Goal: Transaction & Acquisition: Purchase product/service

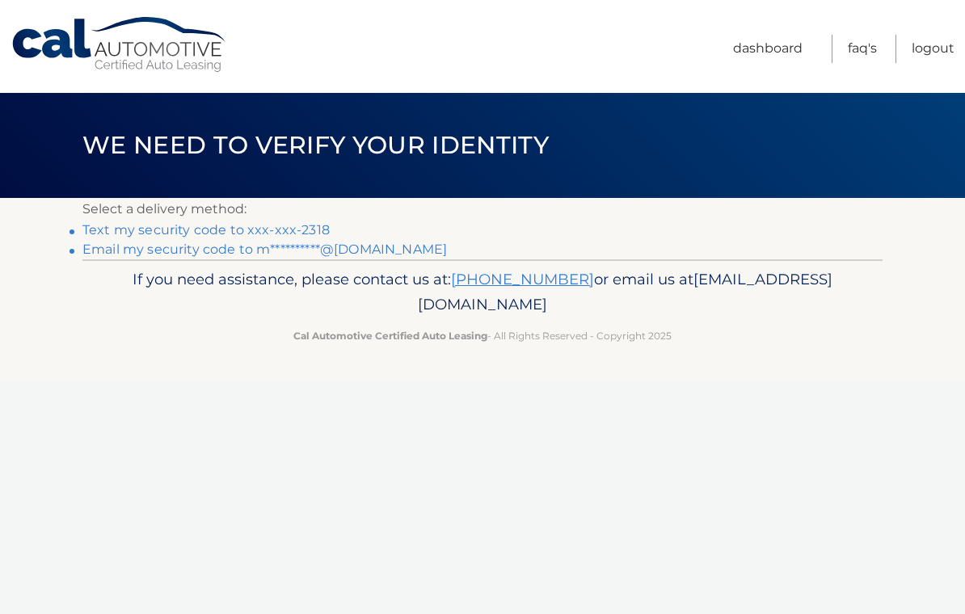
click at [308, 226] on link "Text my security code to xxx-xxx-2318" at bounding box center [205, 229] width 247 height 15
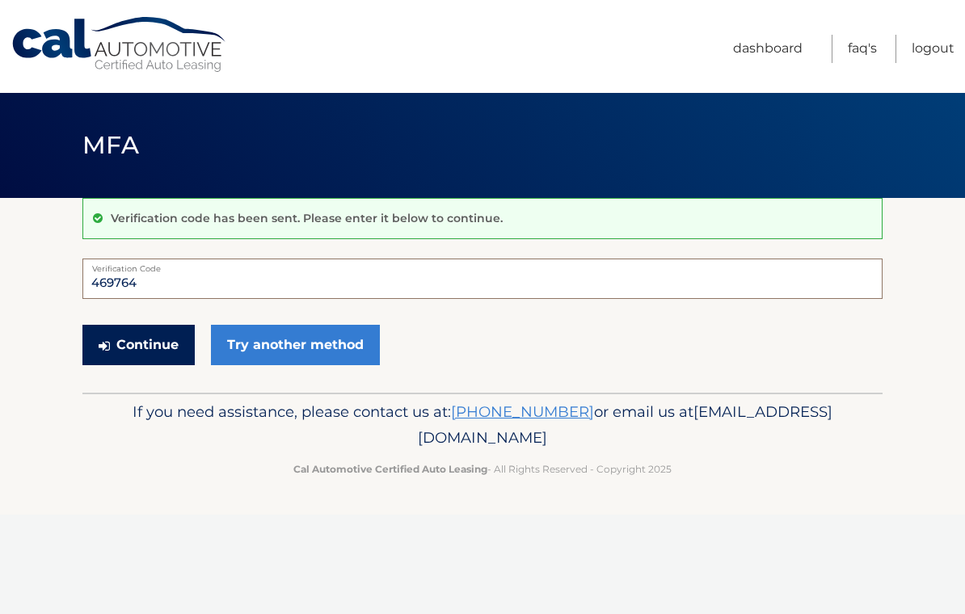
type input "469764"
click at [140, 342] on button "Continue" at bounding box center [138, 345] width 112 height 40
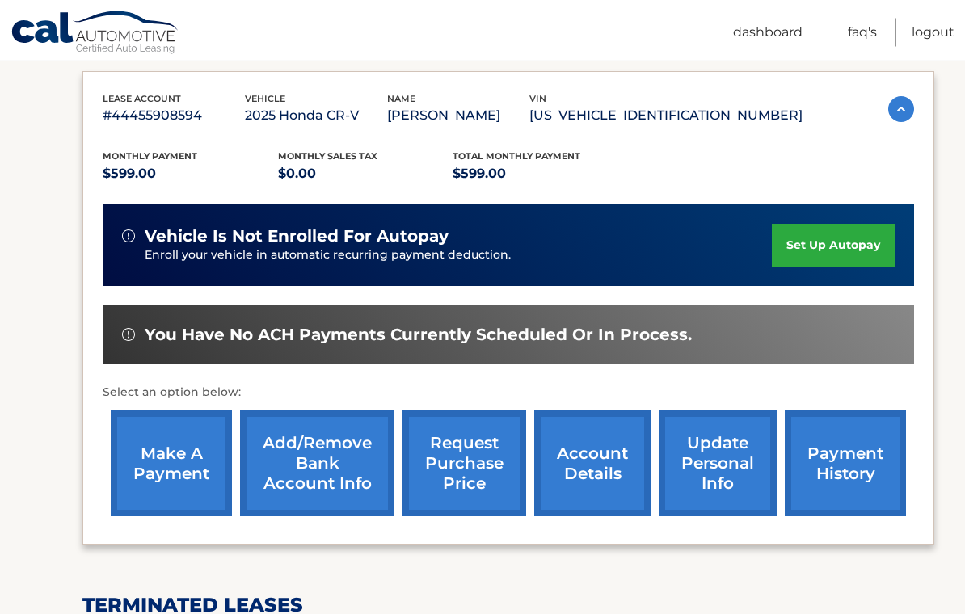
scroll to position [264, 0]
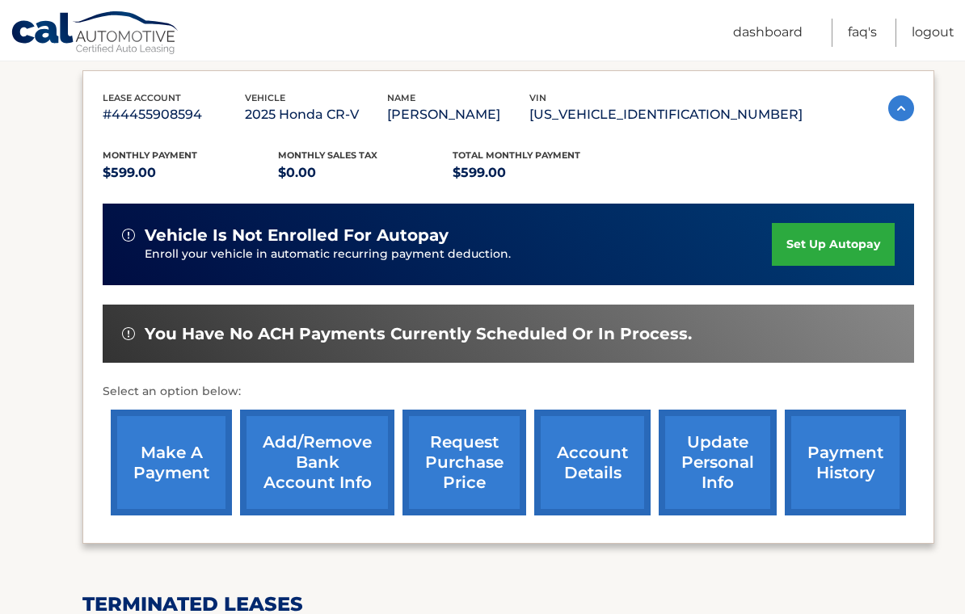
click at [174, 465] on link "make a payment" at bounding box center [171, 463] width 121 height 106
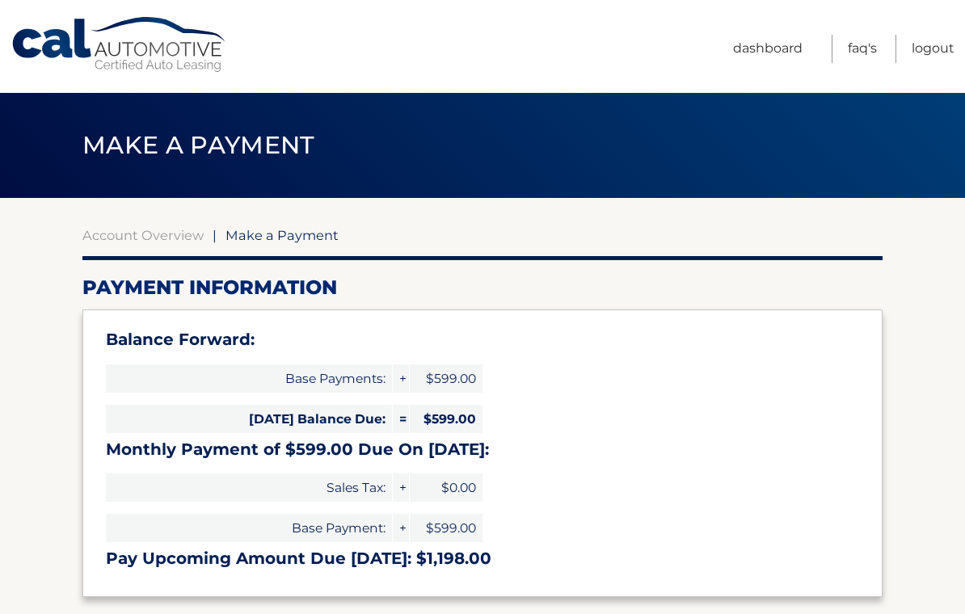
select select "ODkzYzI0YTUtOWFhMi00MDI5LWEzYWYtMjY4ZGNlNTk0NDcz"
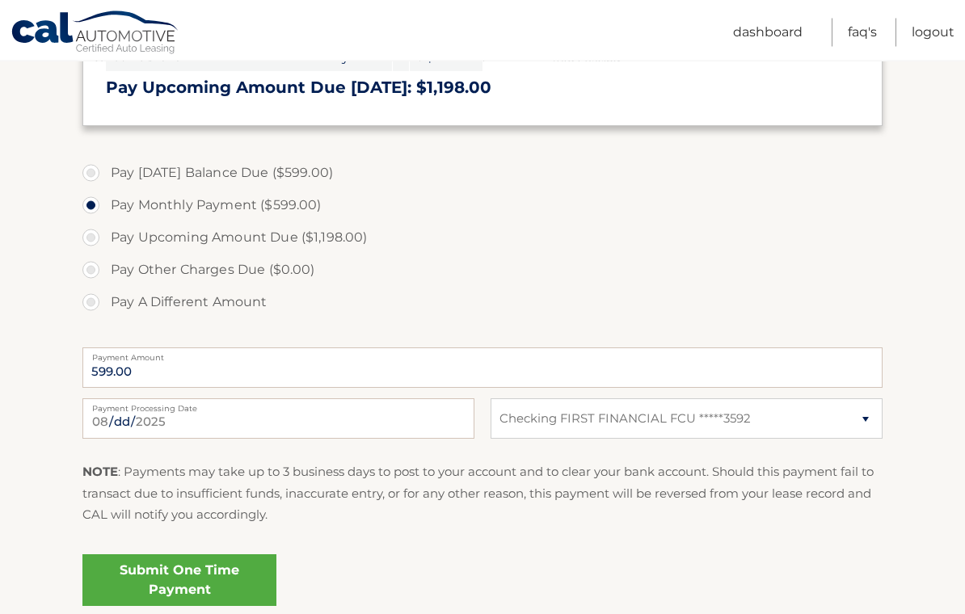
scroll to position [472, 0]
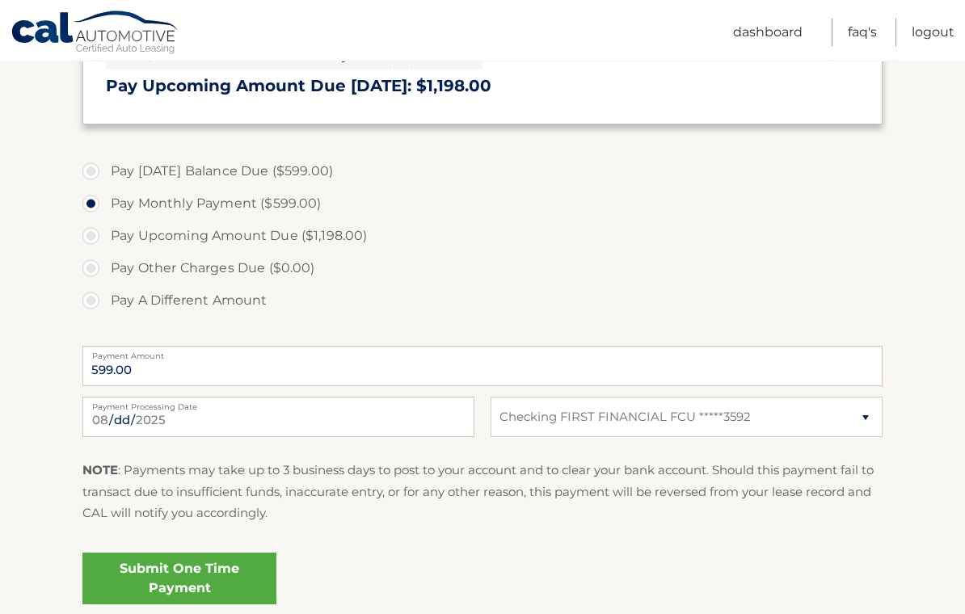
click at [178, 575] on link "Submit One Time Payment" at bounding box center [179, 580] width 194 height 52
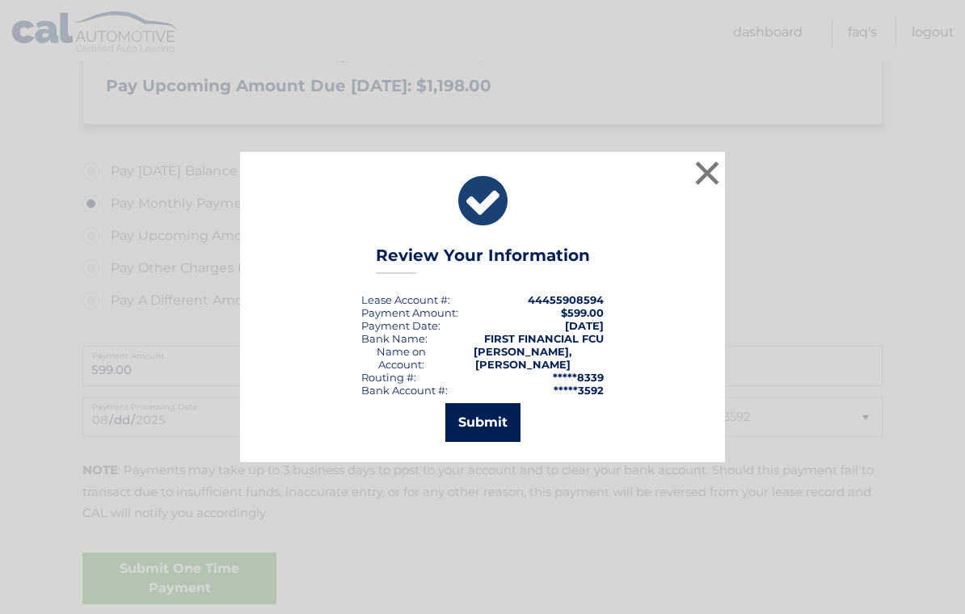
click at [487, 424] on button "Submit" at bounding box center [482, 422] width 75 height 39
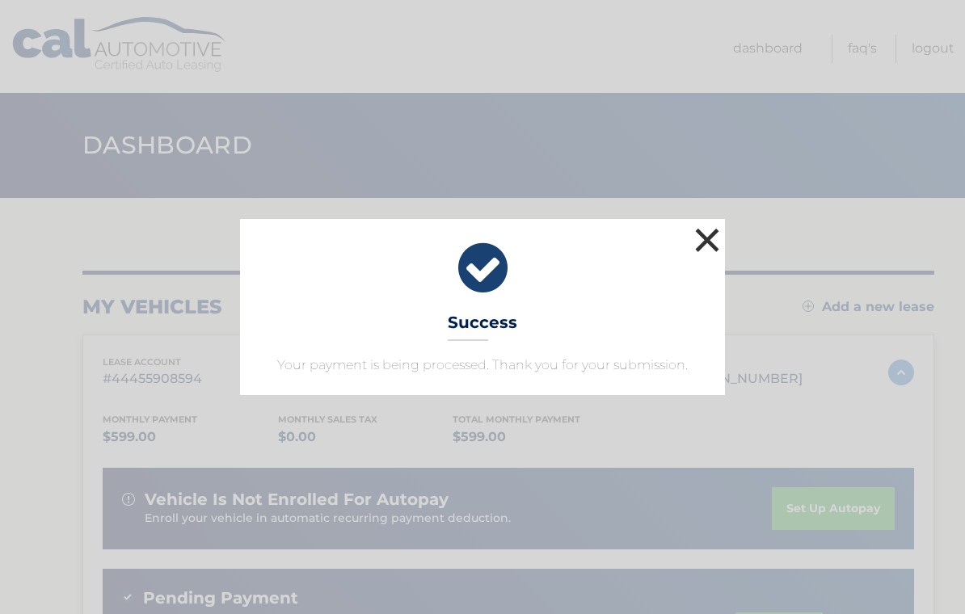
click at [716, 237] on button "×" at bounding box center [707, 240] width 32 height 32
